Goal: Find specific page/section: Find specific page/section

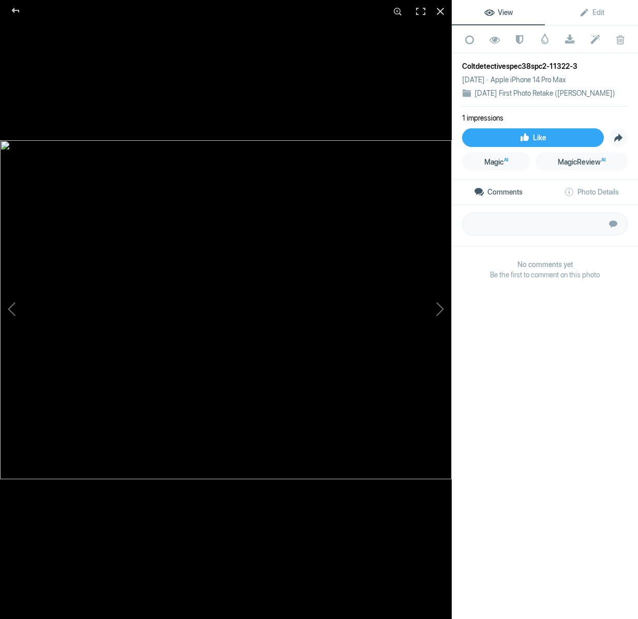
scroll to position [2464, 0]
click at [17, 10] on div at bounding box center [15, 10] width 37 height 21
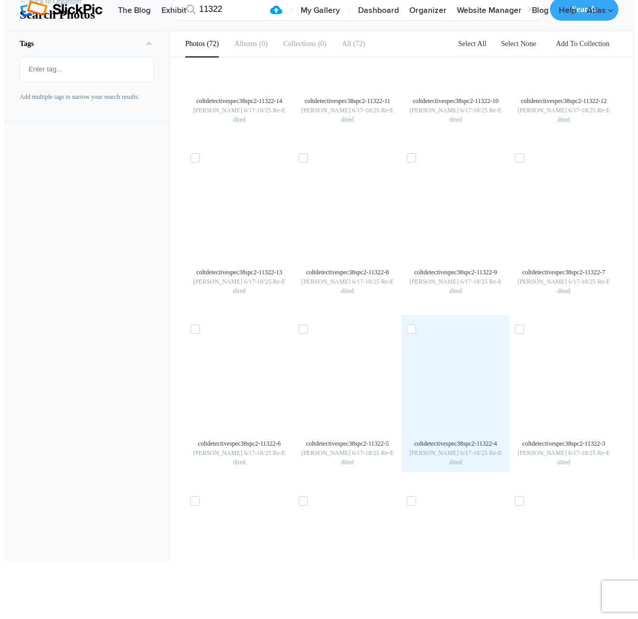
scroll to position [1114, 0]
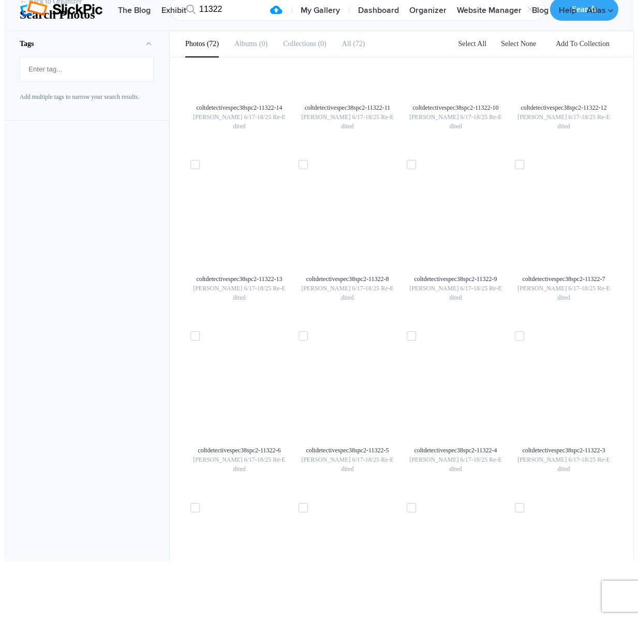
click at [572, 229] on img at bounding box center [564, 220] width 17 height 17
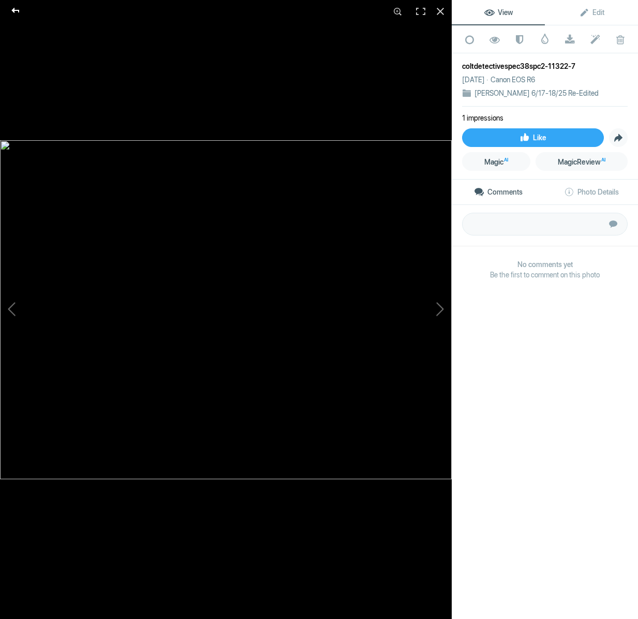
click at [13, 12] on div at bounding box center [15, 10] width 37 height 21
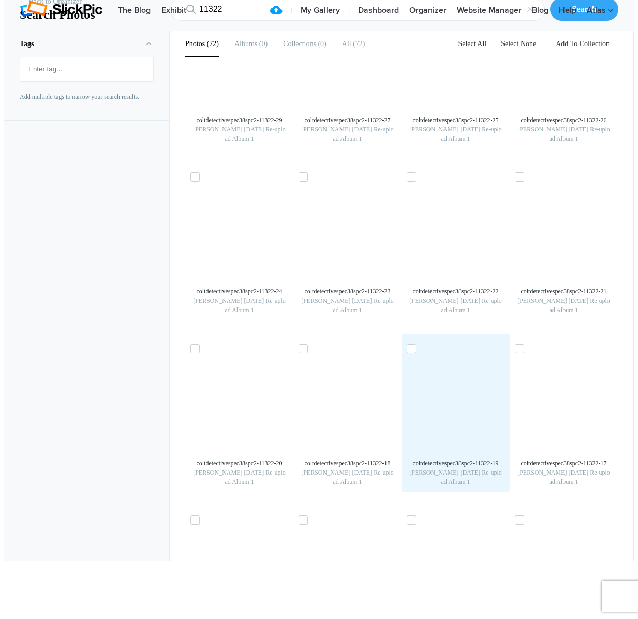
scroll to position [2308, 0]
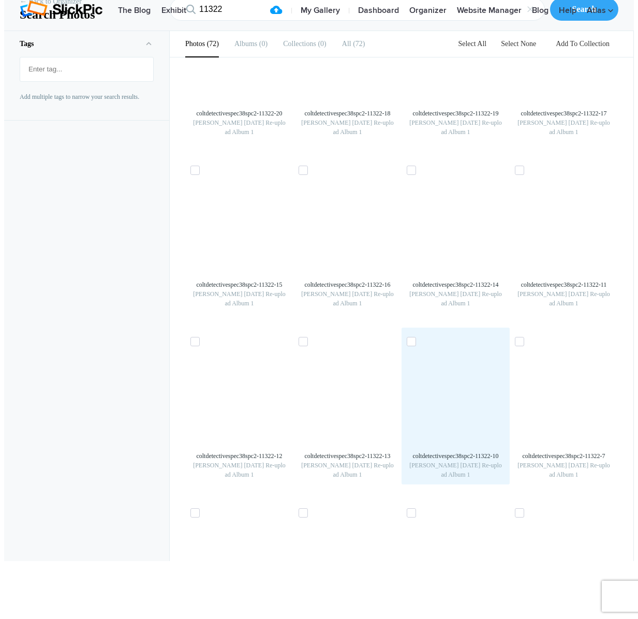
click at [464, 389] on img at bounding box center [455, 397] width 17 height 17
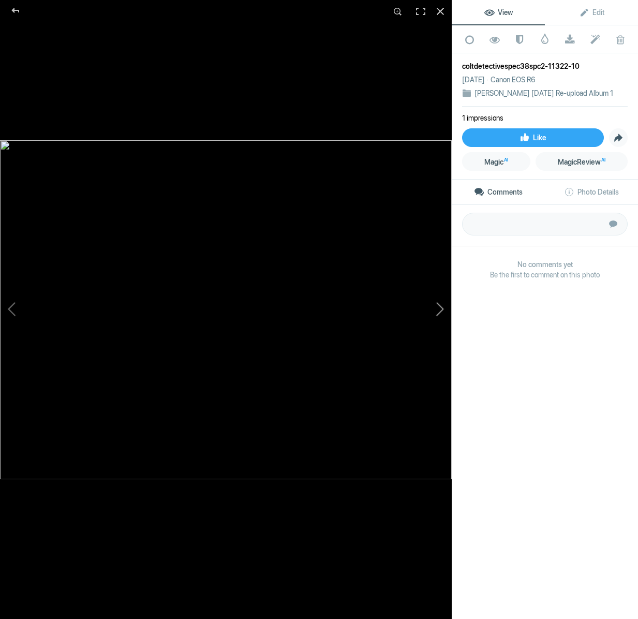
click at [437, 307] on button at bounding box center [413, 309] width 78 height 223
click at [10, 313] on button at bounding box center [39, 309] width 78 height 223
click at [8, 309] on button at bounding box center [39, 309] width 78 height 223
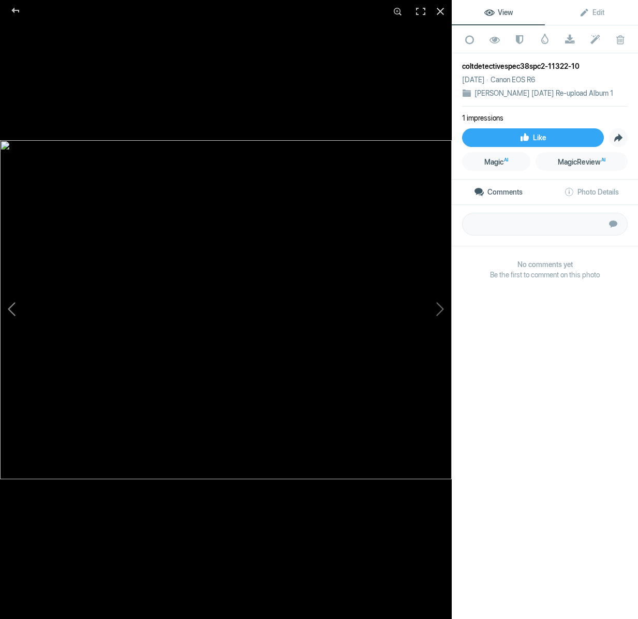
click at [8, 309] on button at bounding box center [39, 309] width 78 height 223
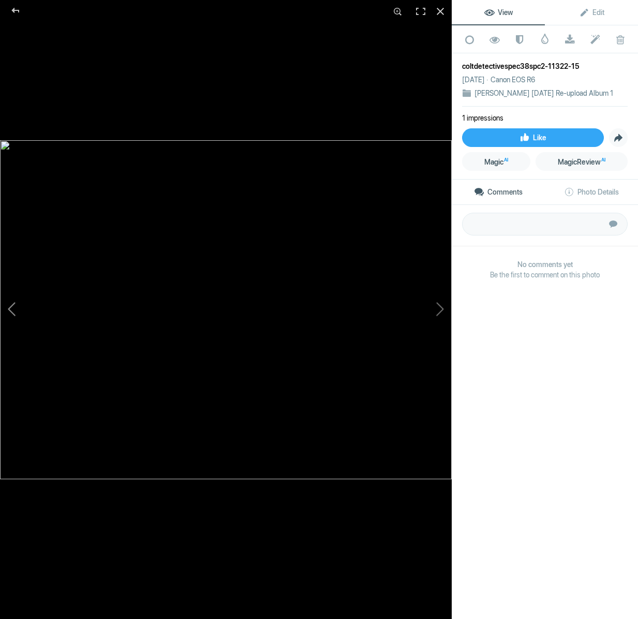
click at [8, 309] on button at bounding box center [39, 309] width 78 height 223
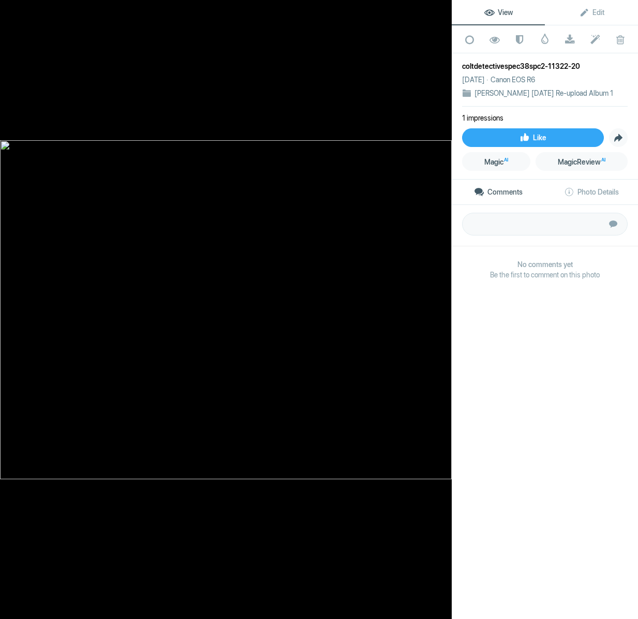
click at [8, 309] on button at bounding box center [39, 309] width 78 height 223
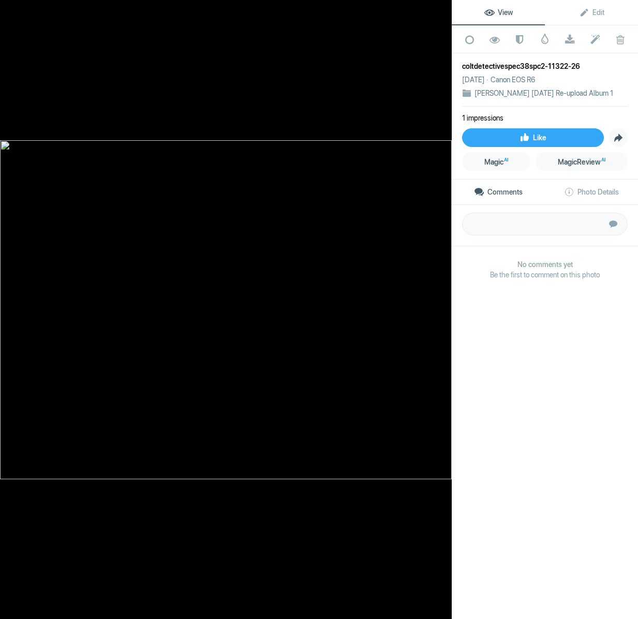
click at [8, 309] on button at bounding box center [39, 309] width 78 height 223
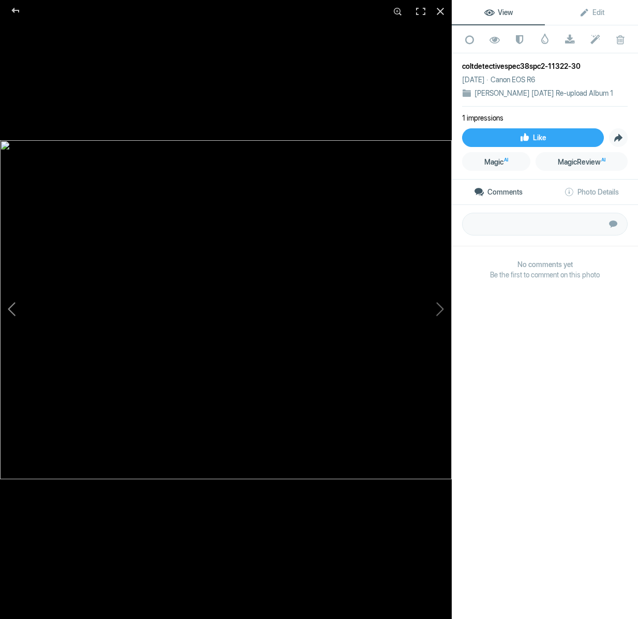
click at [8, 309] on button at bounding box center [39, 309] width 78 height 223
click at [443, 313] on button at bounding box center [413, 309] width 78 height 223
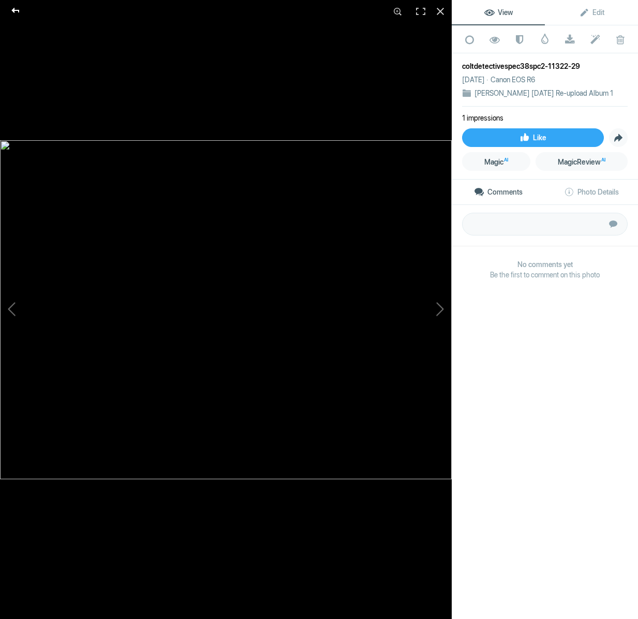
click at [20, 10] on div at bounding box center [15, 10] width 37 height 21
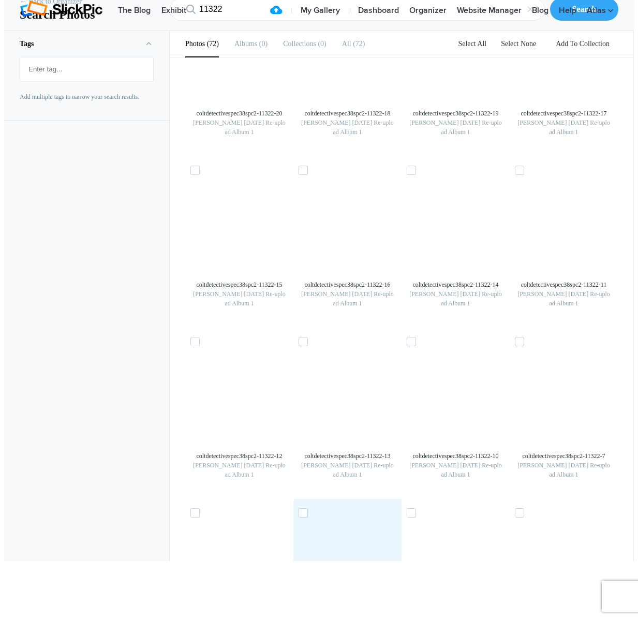
scroll to position [2464, 0]
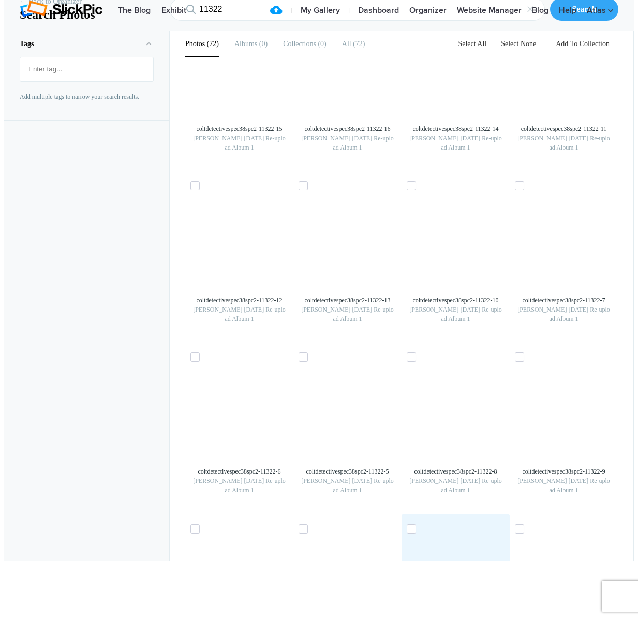
click at [447, 576] on img at bounding box center [455, 584] width 17 height 17
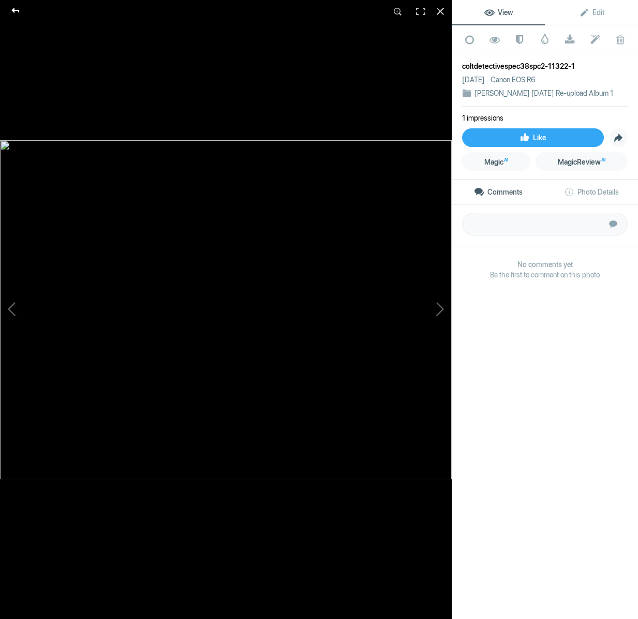
click at [17, 13] on div at bounding box center [15, 10] width 37 height 21
